Goal: Find specific page/section: Find specific page/section

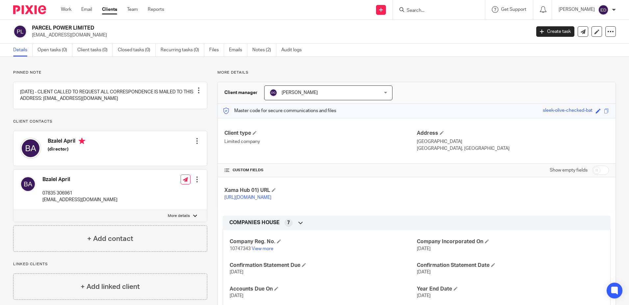
click at [543, 58] on div "Pinned note [DATE] - CLIENT CALLED TO REQUEST ALL CORRESPONDENCE IS MAILED TO T…" at bounding box center [314, 277] width 629 height 440
click at [448, 12] on input "Search" at bounding box center [435, 11] width 59 height 6
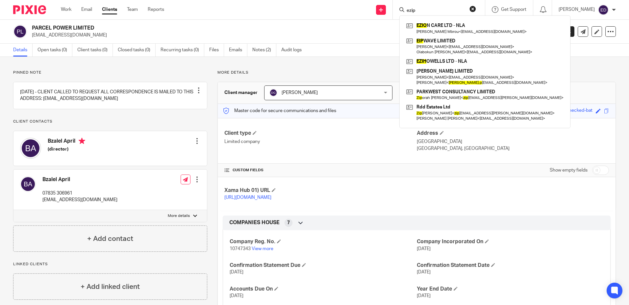
type input "ezip"
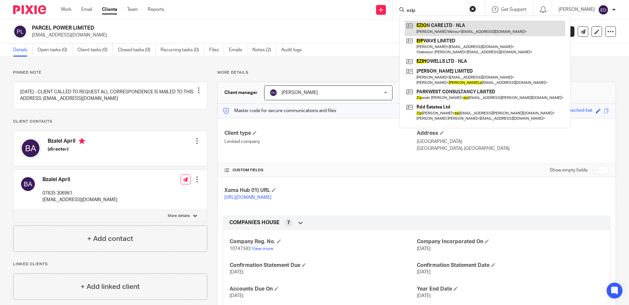
click at [460, 27] on link at bounding box center [484, 28] width 160 height 15
